Goal: Task Accomplishment & Management: Use online tool/utility

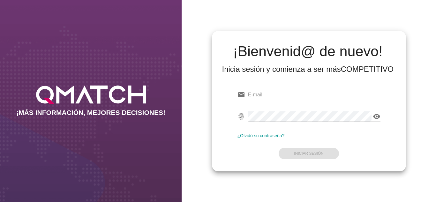
type input "[EMAIL_ADDRESS][DOMAIN_NAME]"
click at [230, 152] on div "email [EMAIL_ADDRESS][DOMAIN_NAME] fingerprint visibility ¿Olvidó su contraseña…" at bounding box center [309, 122] width 184 height 87
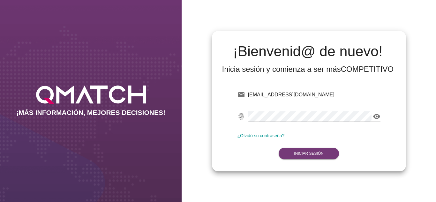
click at [329, 151] on button "Iniciar Sesión" at bounding box center [308, 153] width 60 height 11
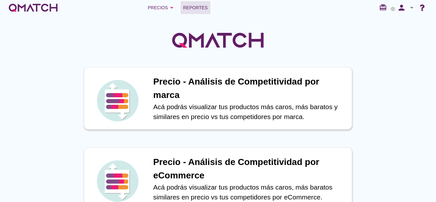
click at [194, 4] on link "Reportes" at bounding box center [196, 7] width 30 height 13
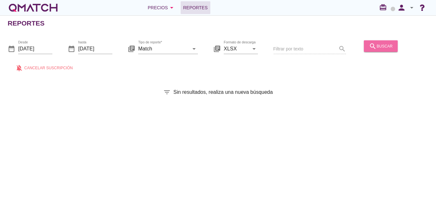
click at [373, 48] on icon "search" at bounding box center [373, 46] width 8 height 8
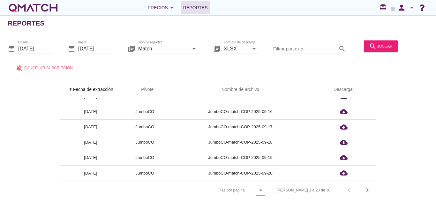
scroll to position [2, 0]
click at [368, 187] on icon "chevron_right" at bounding box center [367, 190] width 8 height 8
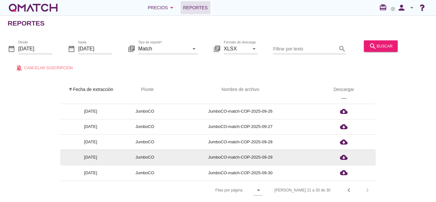
scroll to position [71, 0]
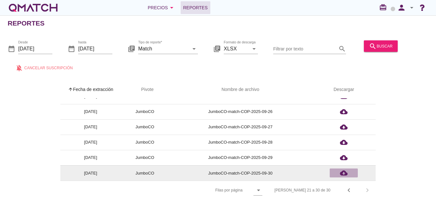
click at [343, 169] on icon "cloud_download" at bounding box center [344, 173] width 8 height 8
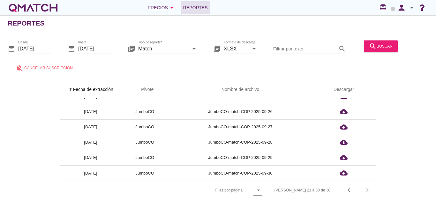
click at [411, 36] on div "date_range Desde [DATE] date_range hasta [DATE] library_books Tipo de reporte* …" at bounding box center [218, 54] width 436 height 42
